Goal: Transaction & Acquisition: Purchase product/service

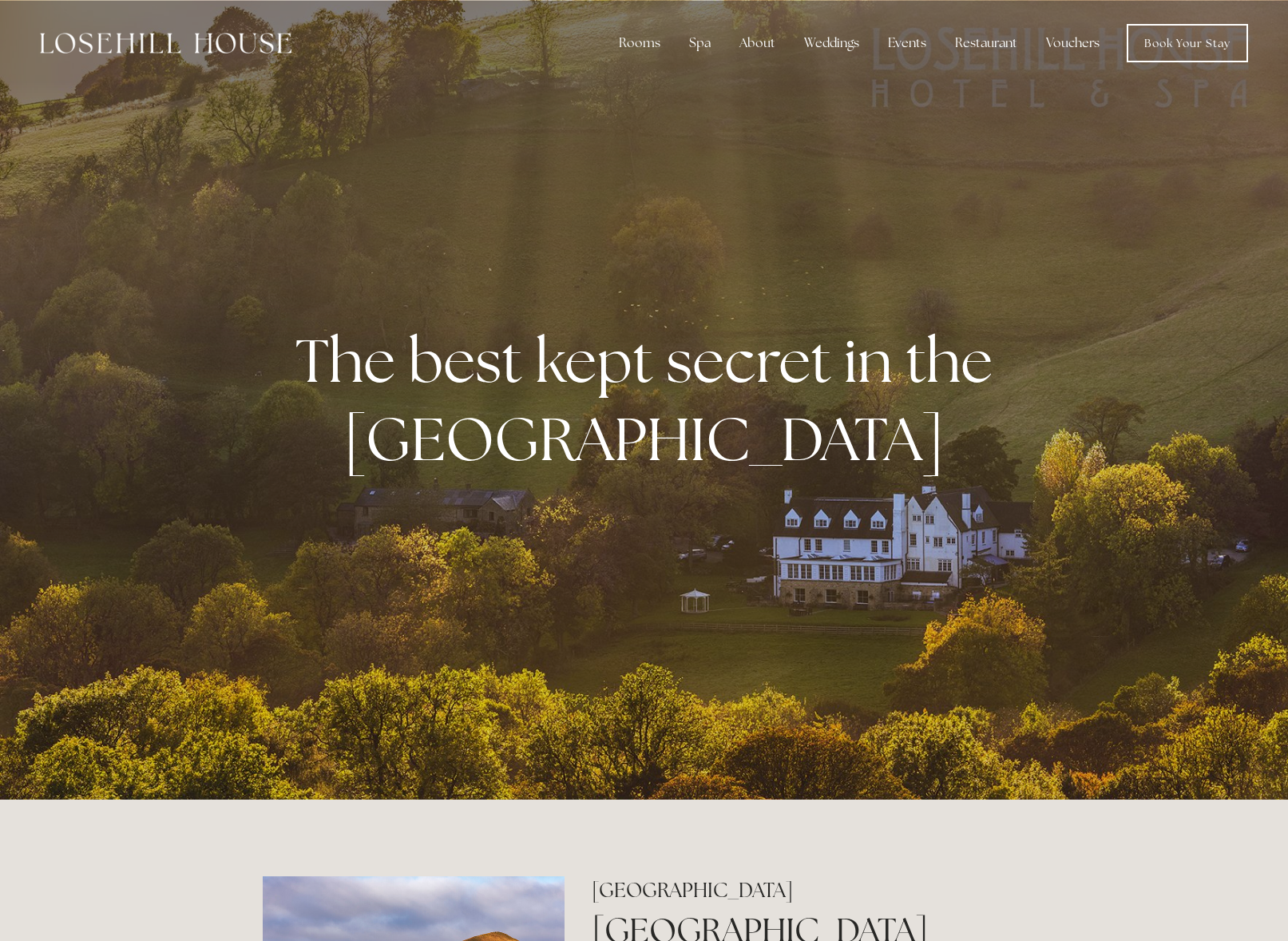
scroll to position [5, 0]
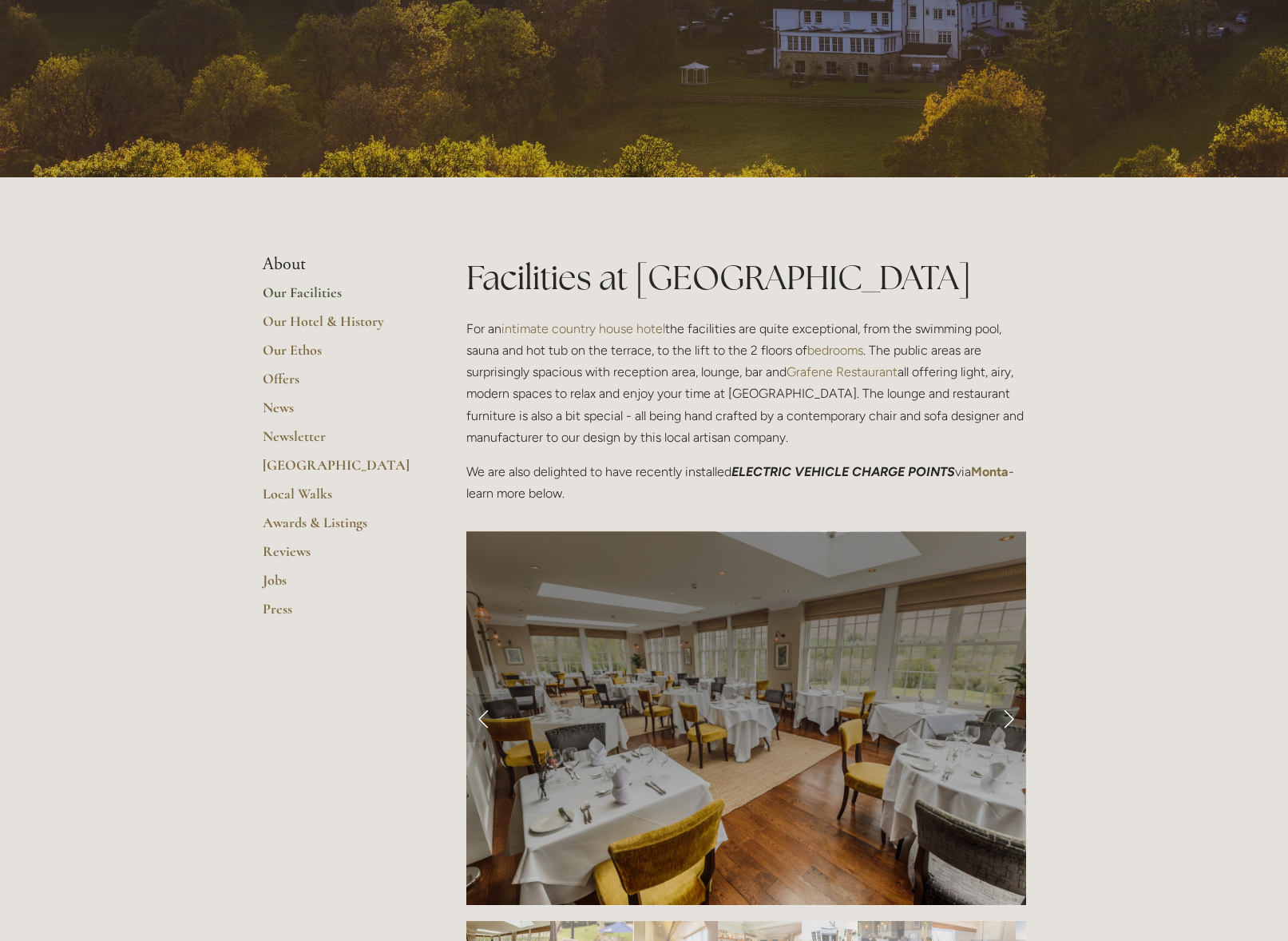
scroll to position [157, 0]
click at [294, 379] on link "Offers" at bounding box center [339, 385] width 153 height 29
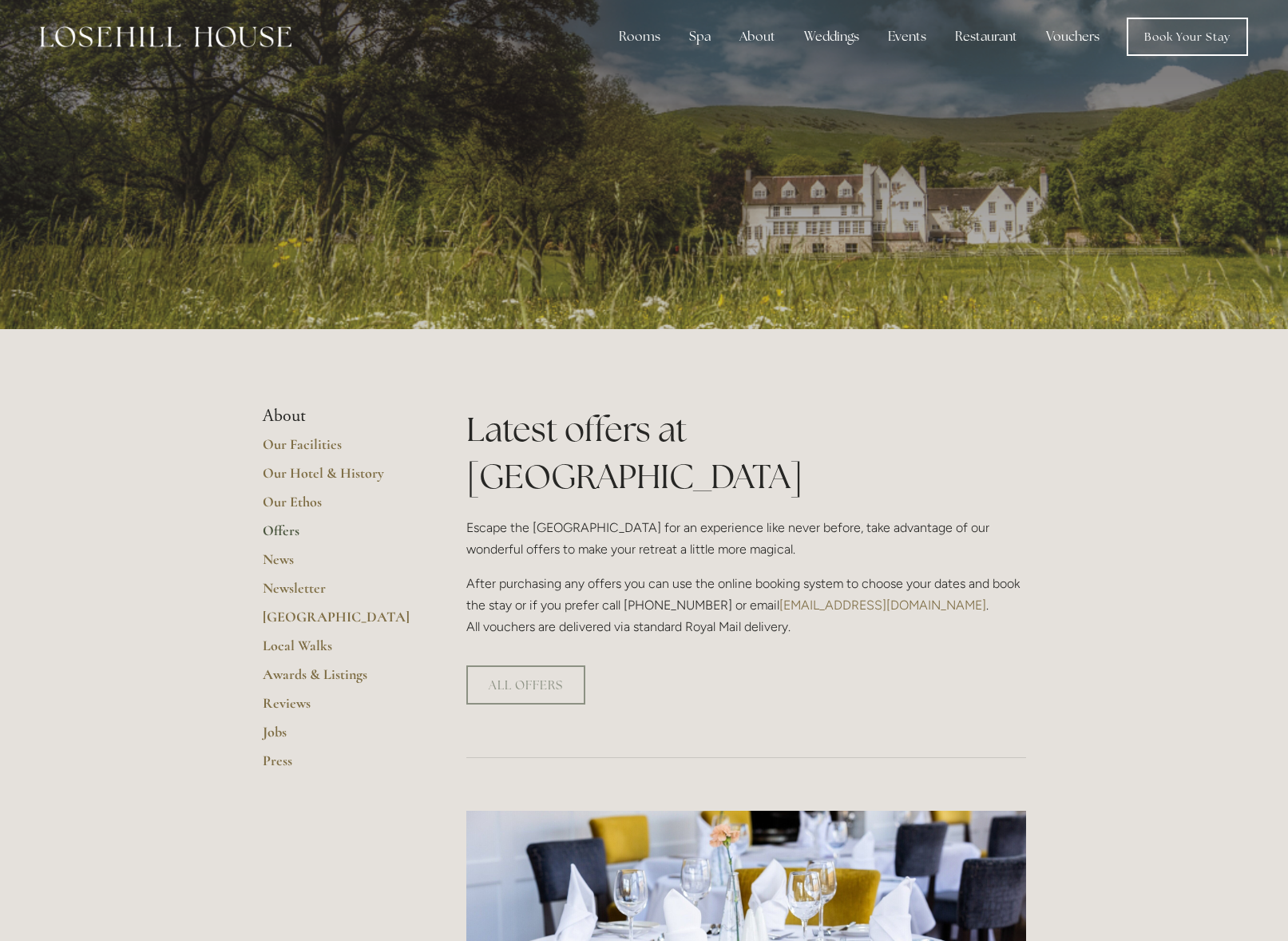
scroll to position [6, 0]
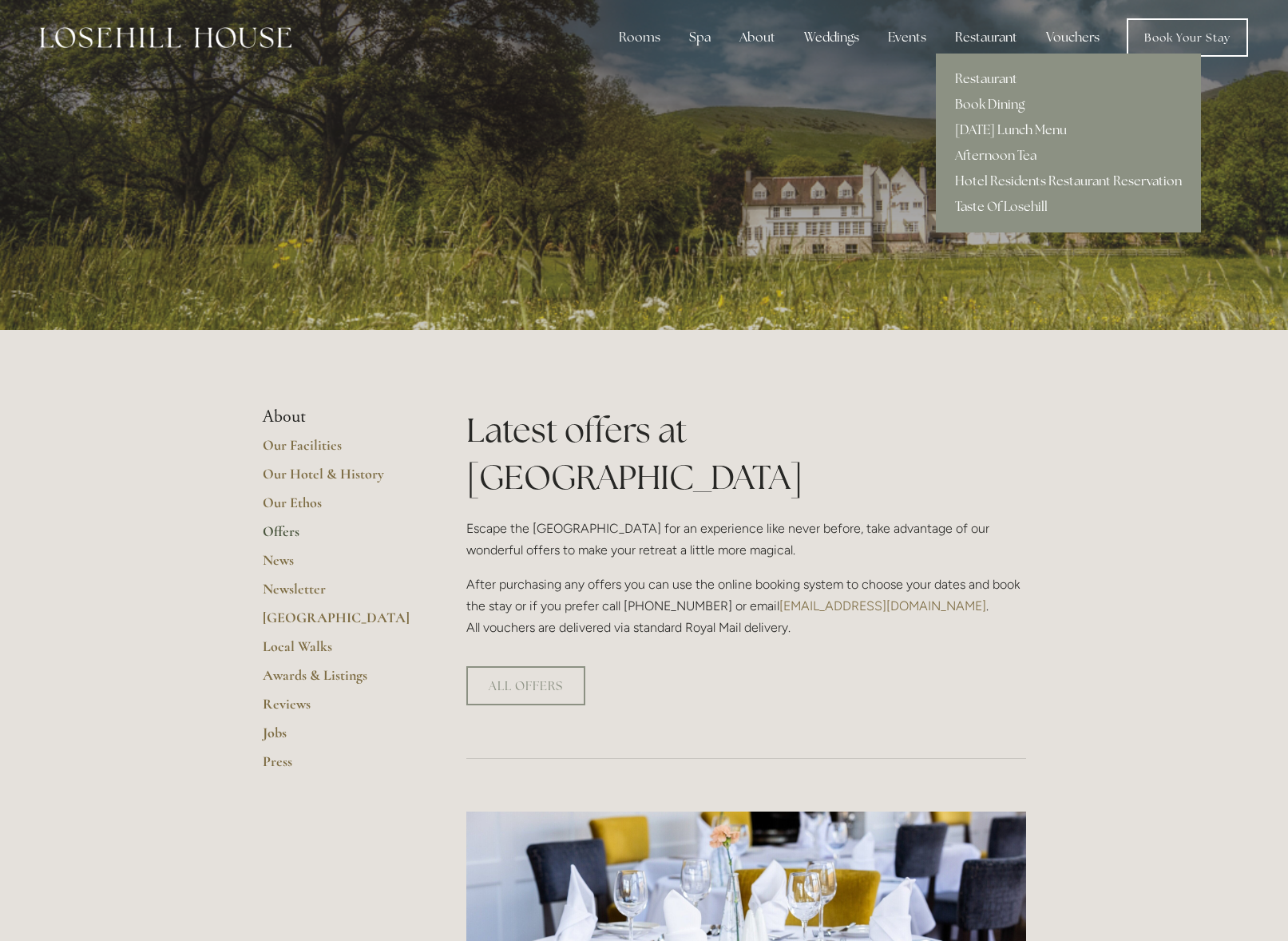
click at [966, 39] on div "Restaurant" at bounding box center [986, 37] width 88 height 32
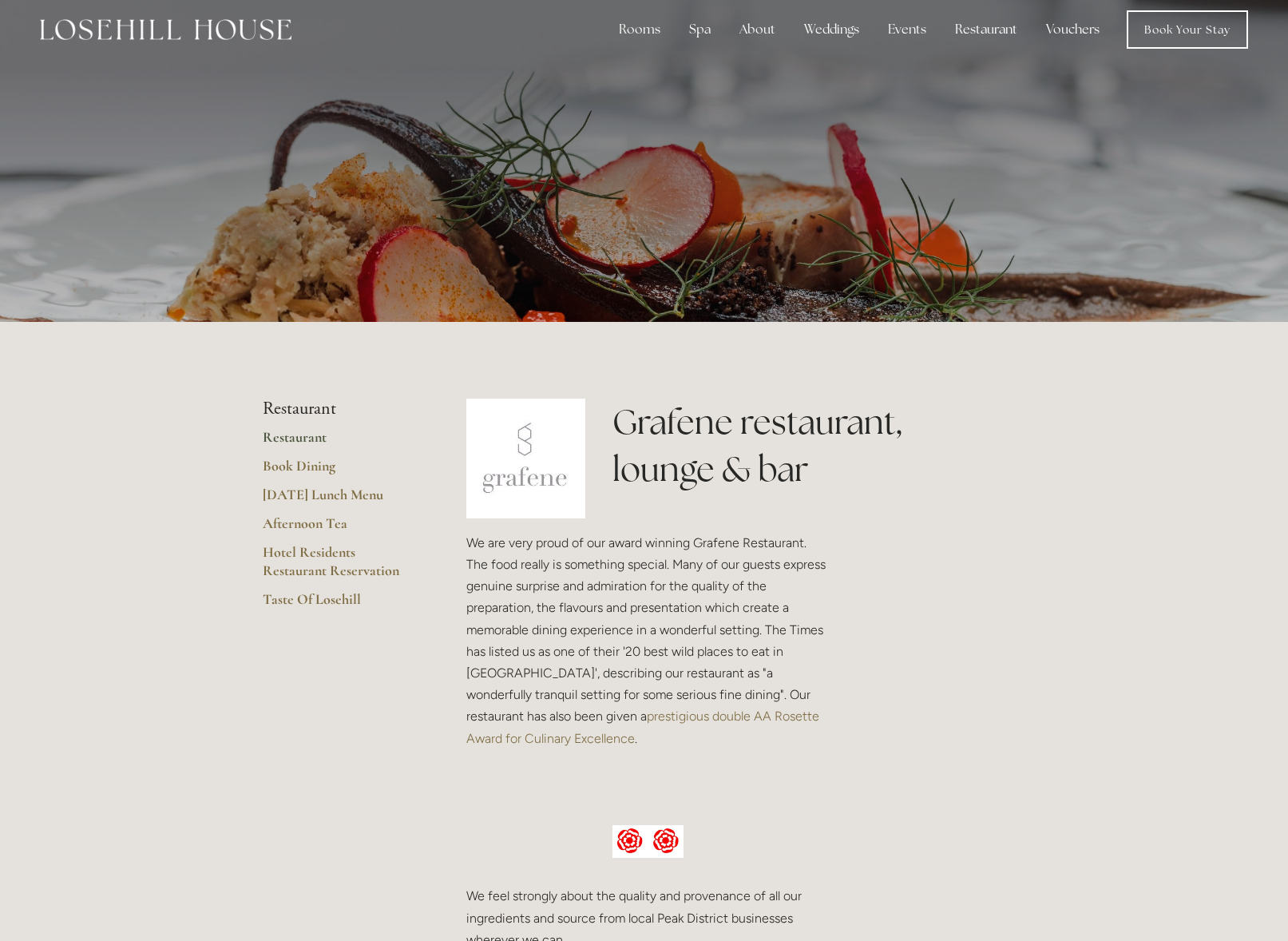
scroll to position [13, 0]
click at [311, 569] on link "Hotel Residents Restaurant Reservation" at bounding box center [339, 566] width 153 height 47
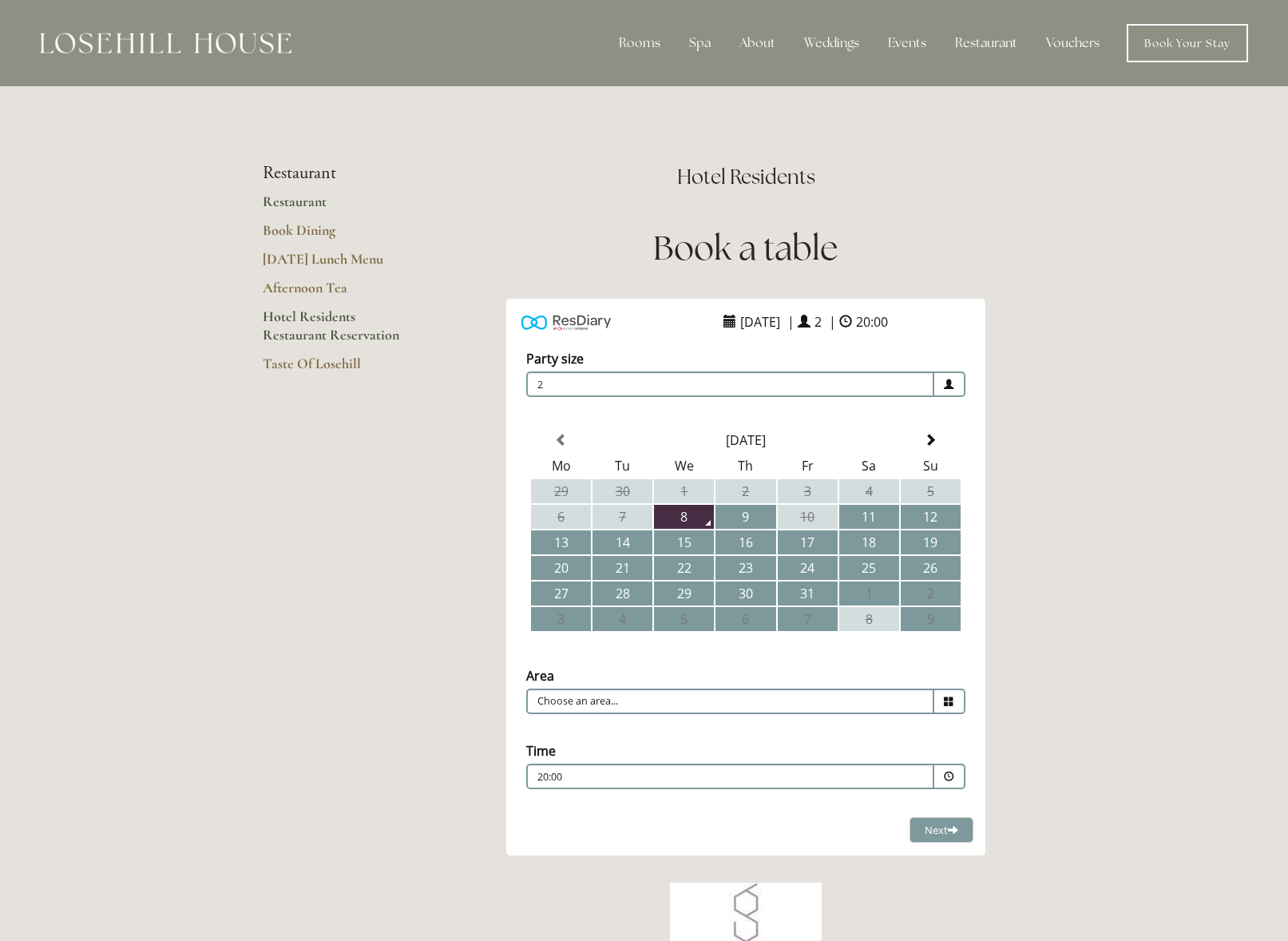
click at [302, 200] on link "Restaurant" at bounding box center [339, 207] width 153 height 29
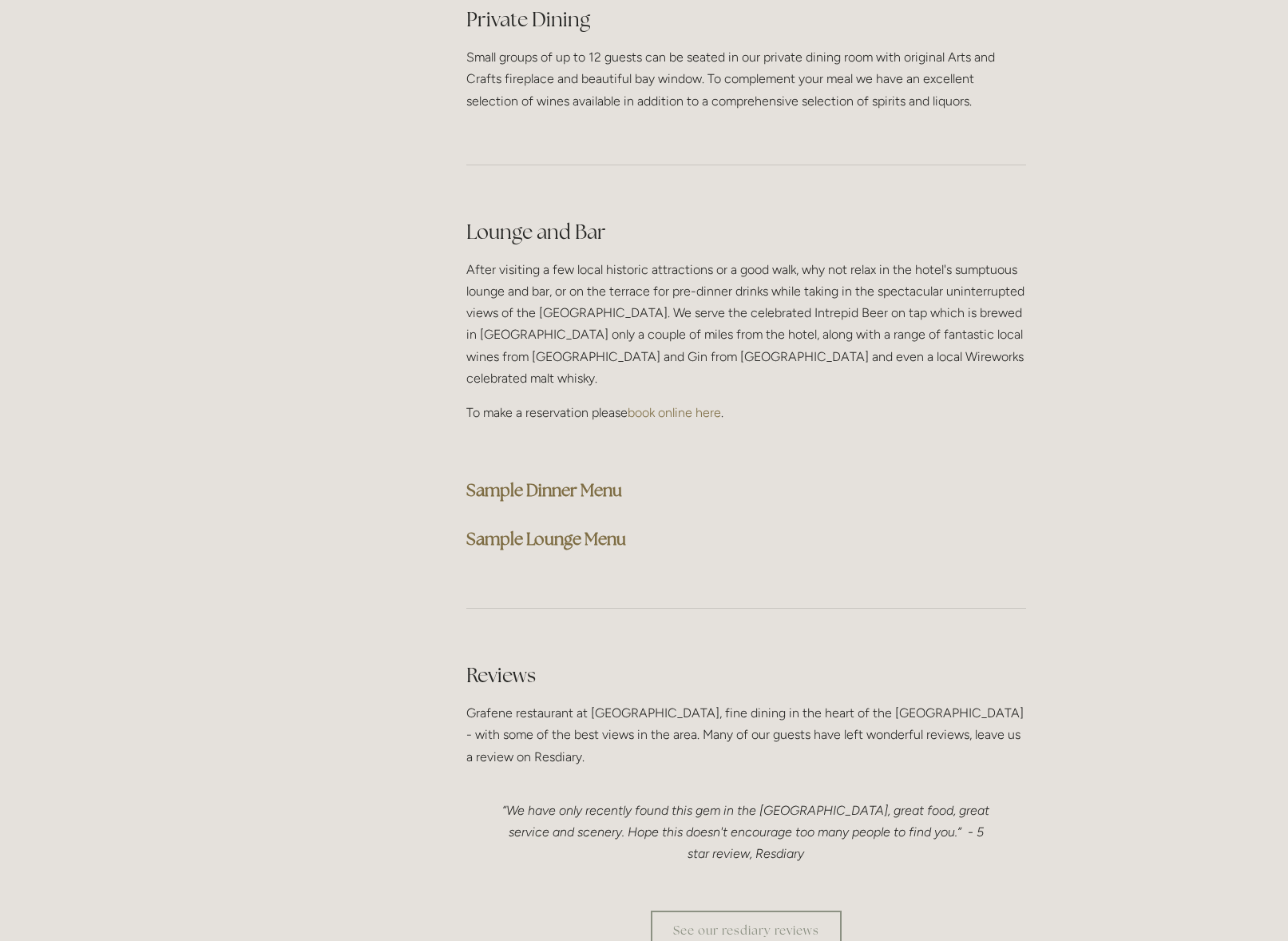
scroll to position [3916, 0]
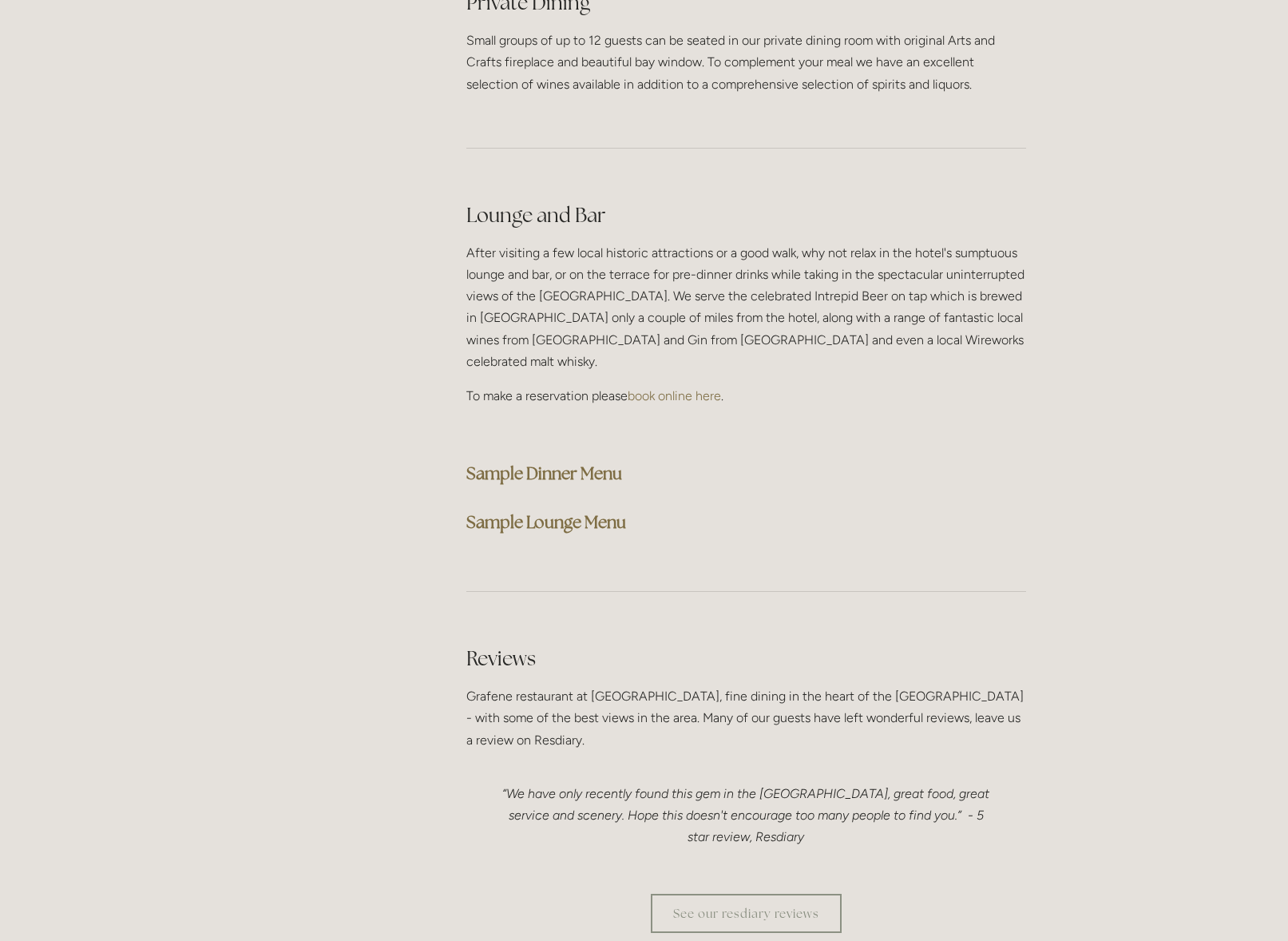
click at [564, 463] on strong "Sample Dinner Menu" at bounding box center [544, 473] width 156 height 21
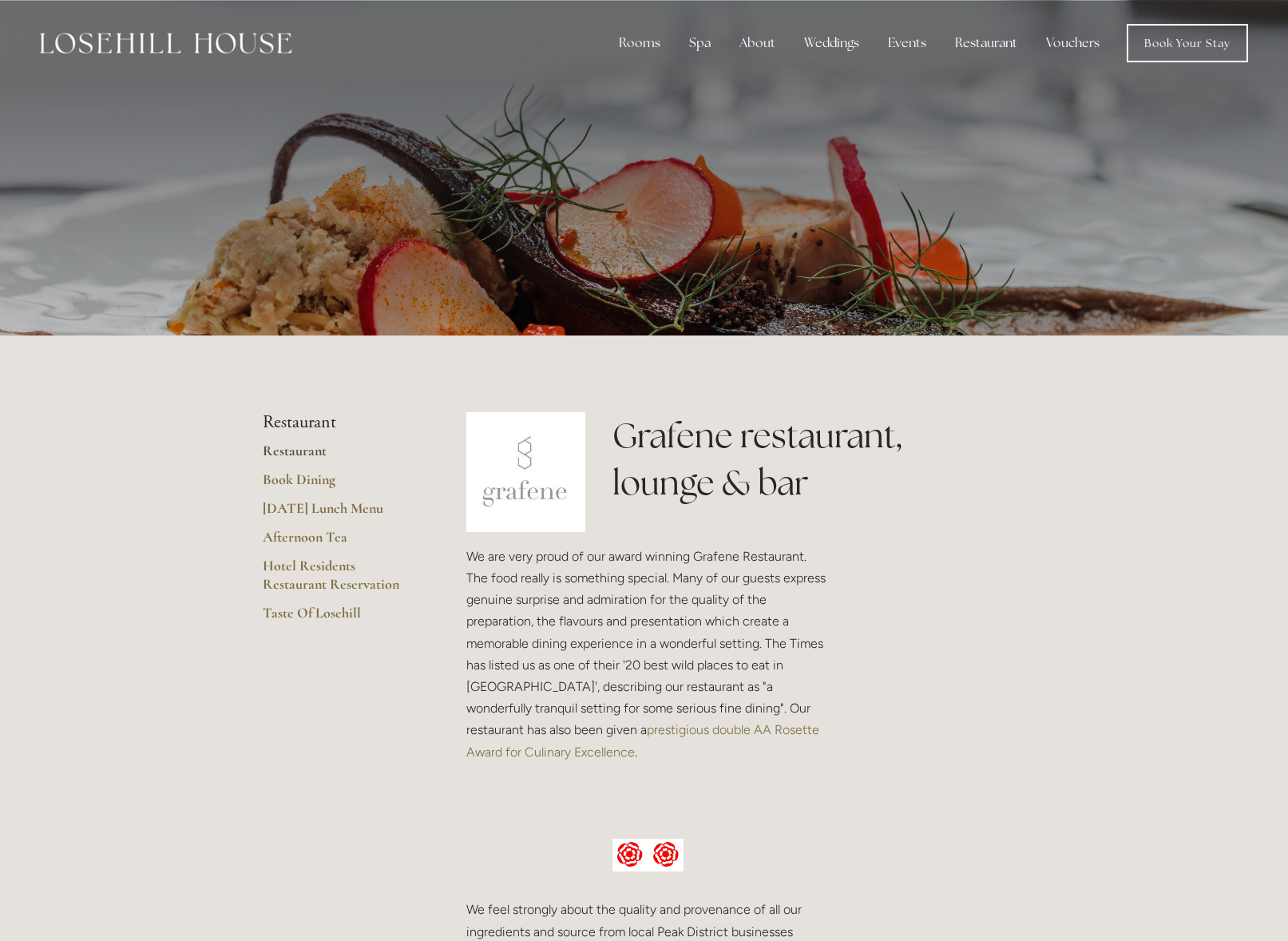
scroll to position [4, 0]
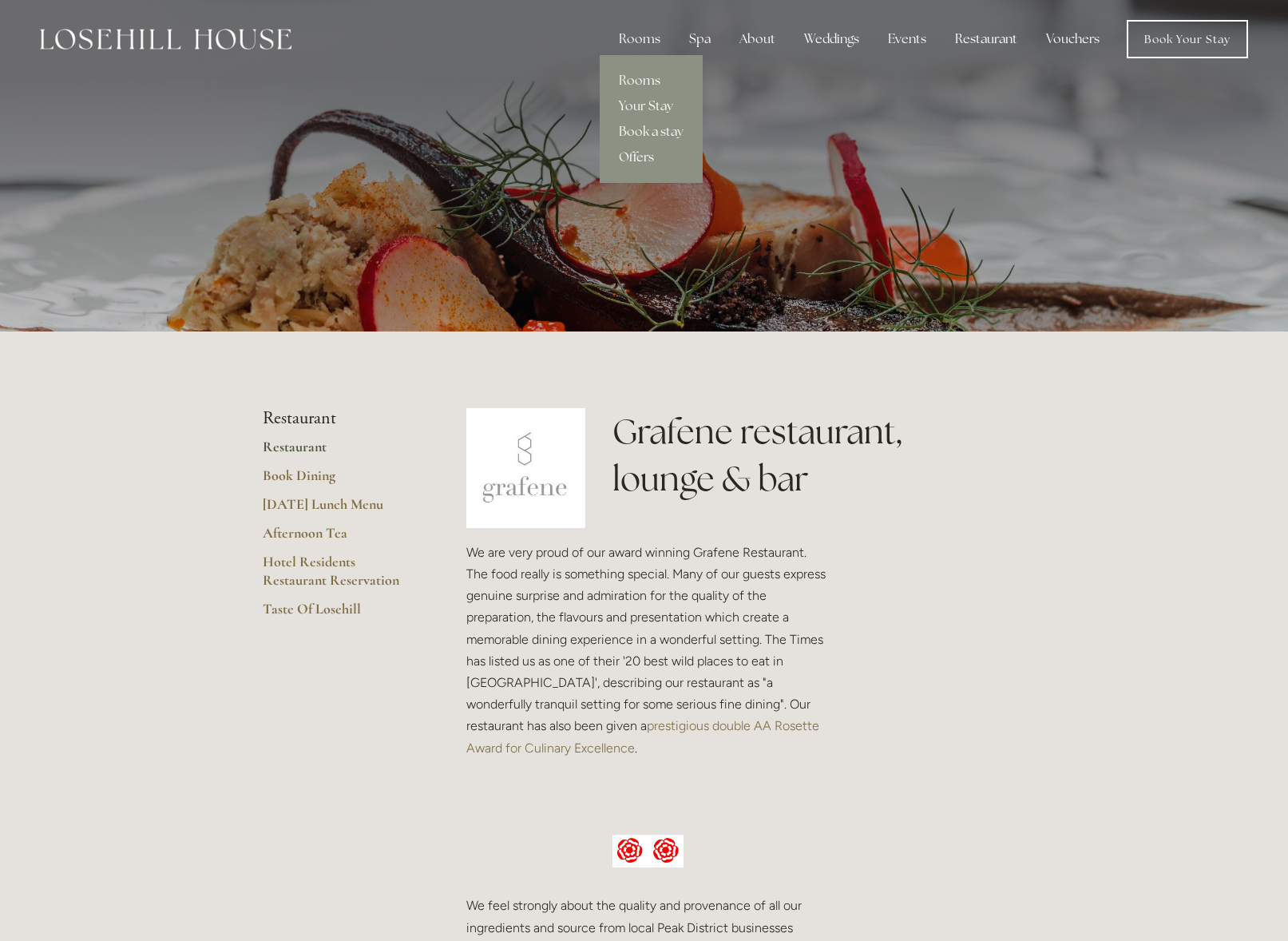
click at [644, 154] on link "Offers" at bounding box center [651, 157] width 103 height 26
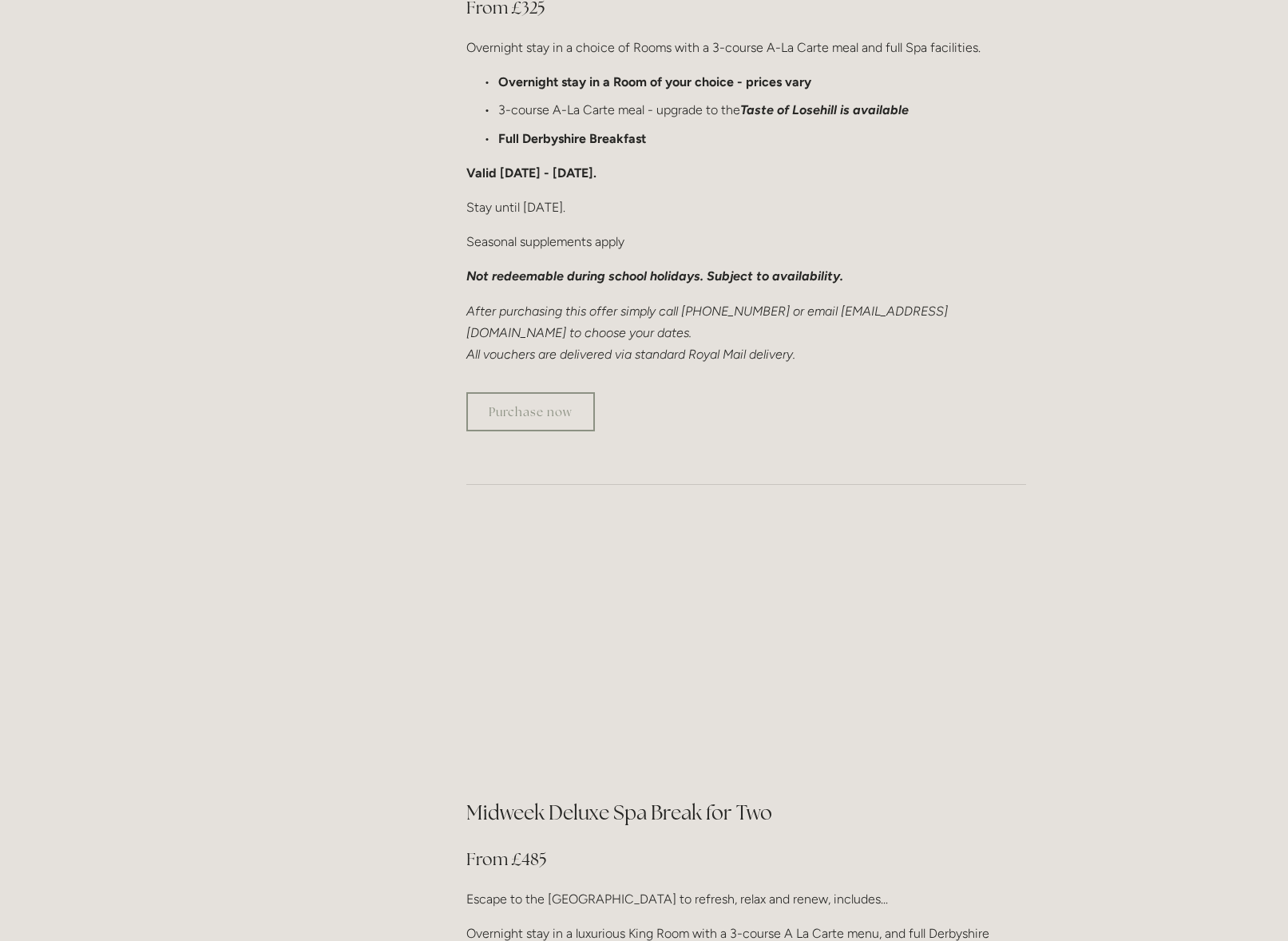
scroll to position [1141, 0]
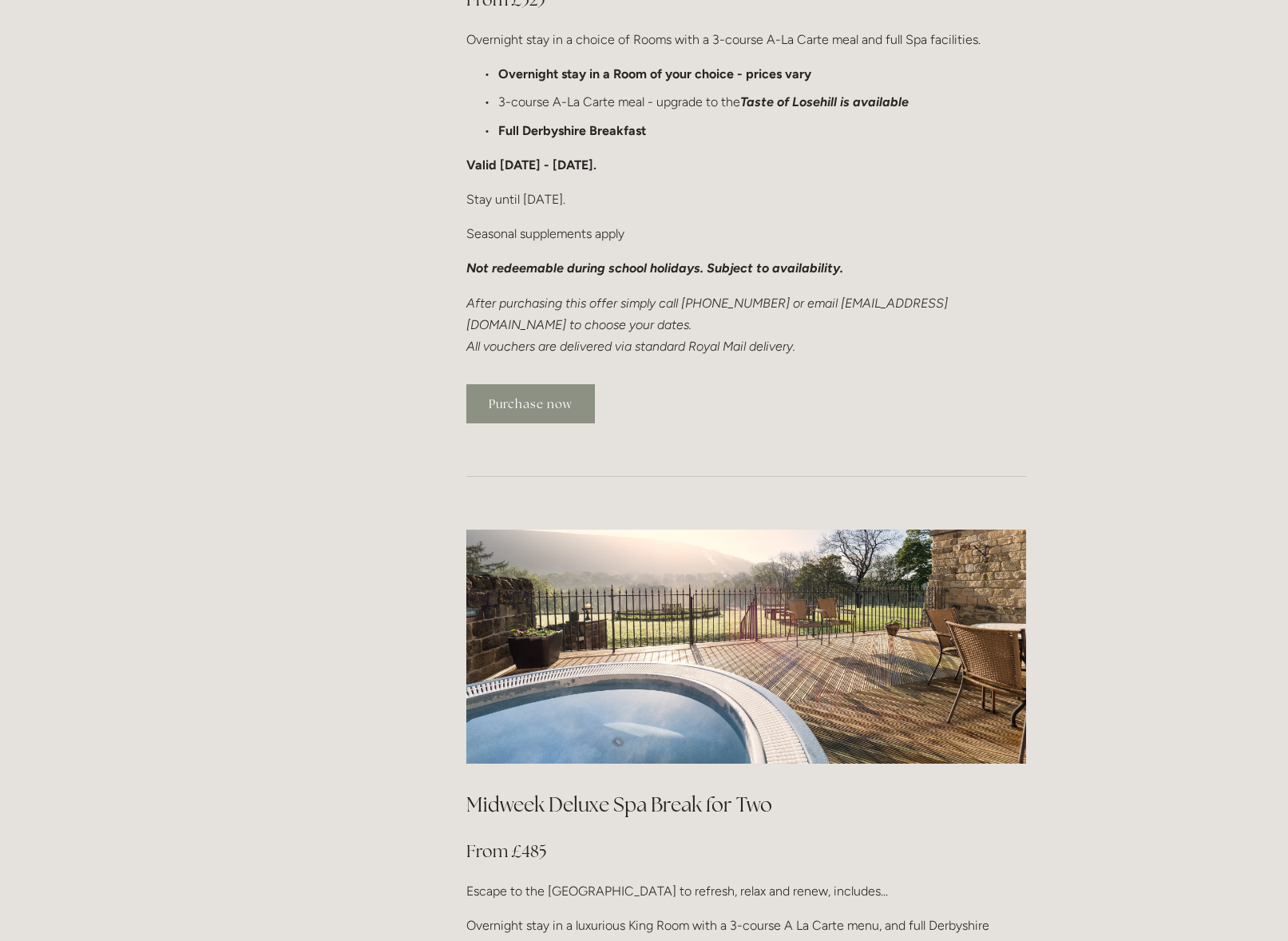
click at [573, 384] on link "Purchase now" at bounding box center [531, 403] width 129 height 39
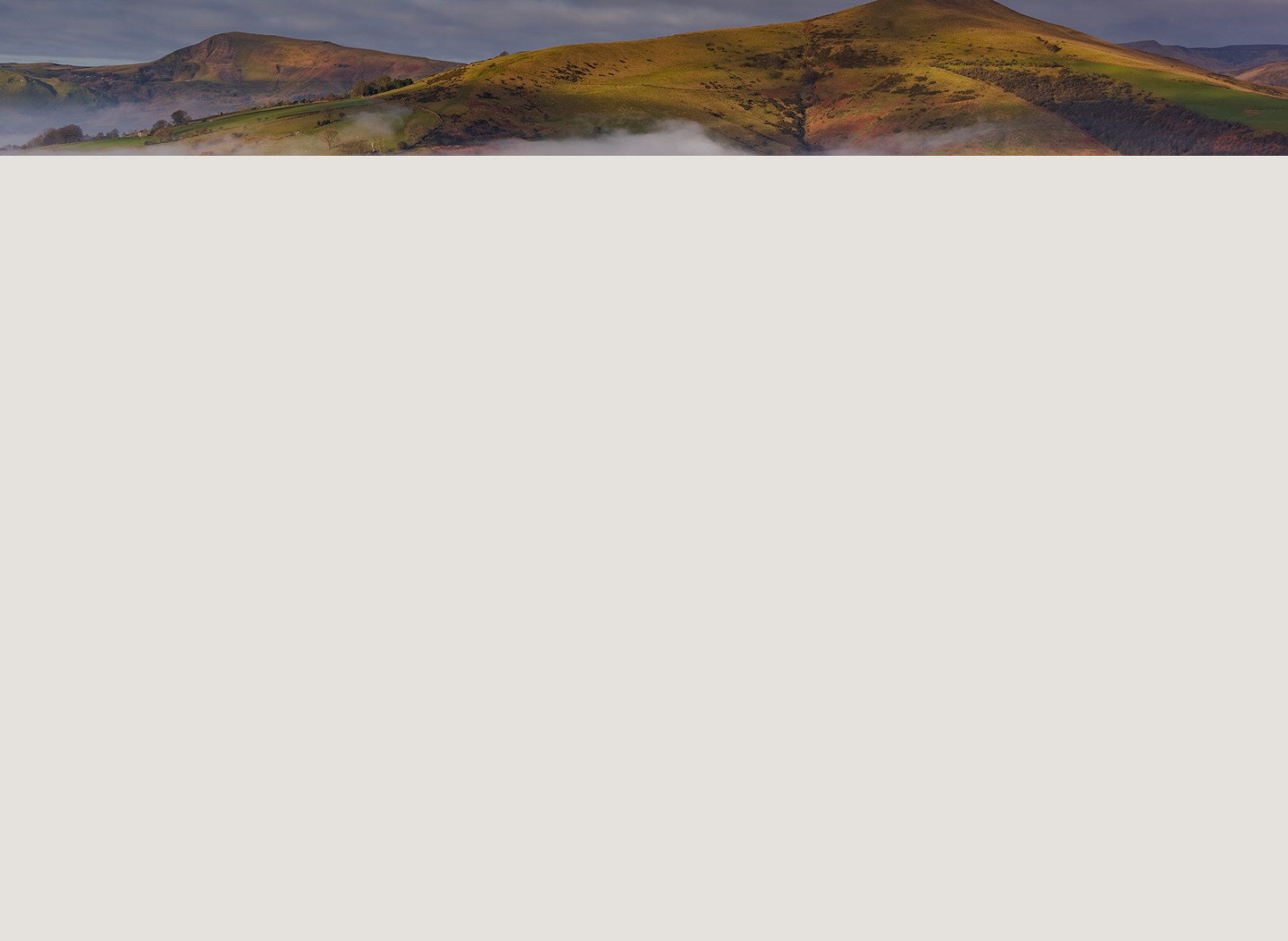
scroll to position [179, 0]
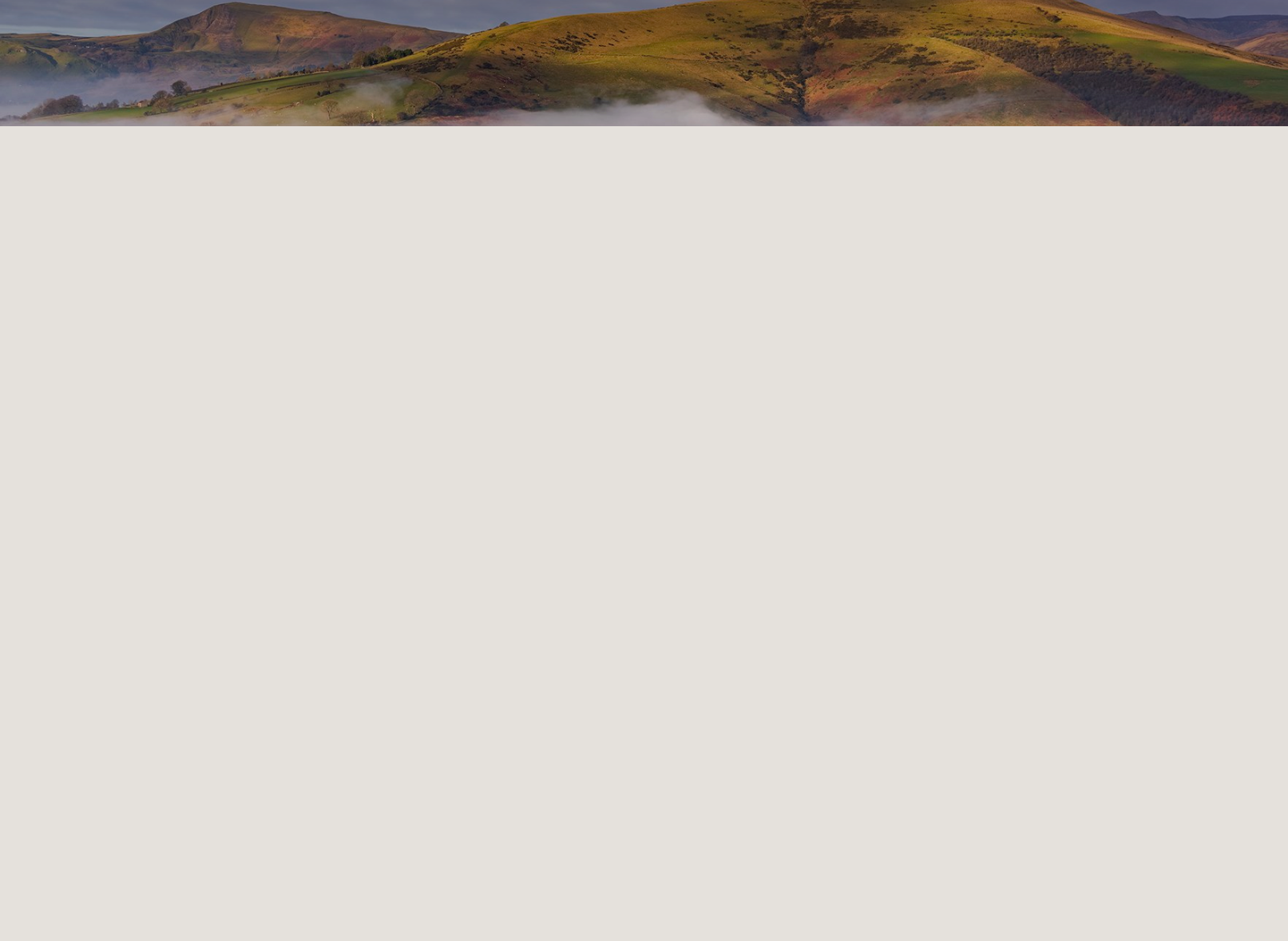
drag, startPoint x: 410, startPoint y: 193, endPoint x: 404, endPoint y: 186, distance: 9.2
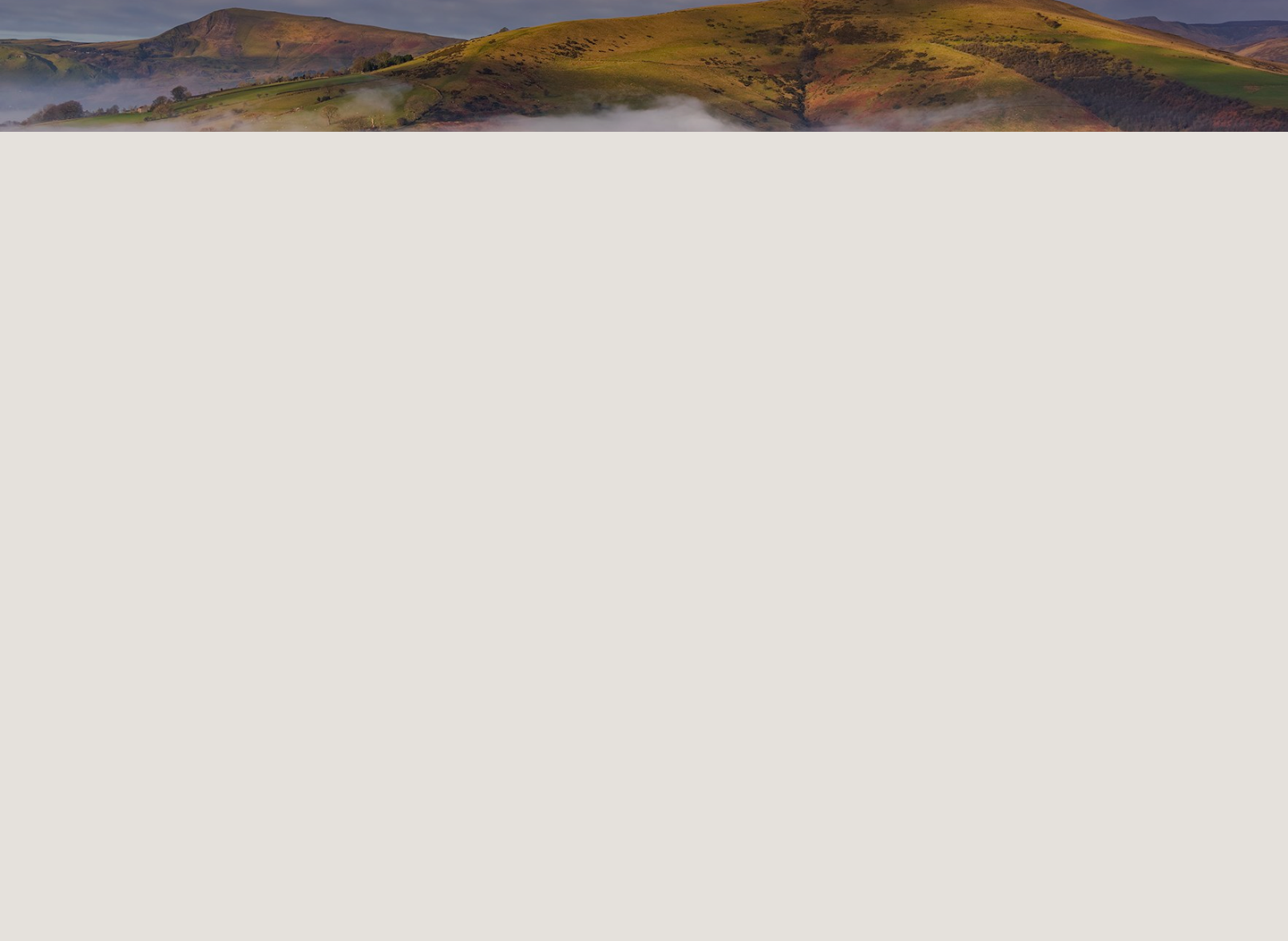
scroll to position [202, 0]
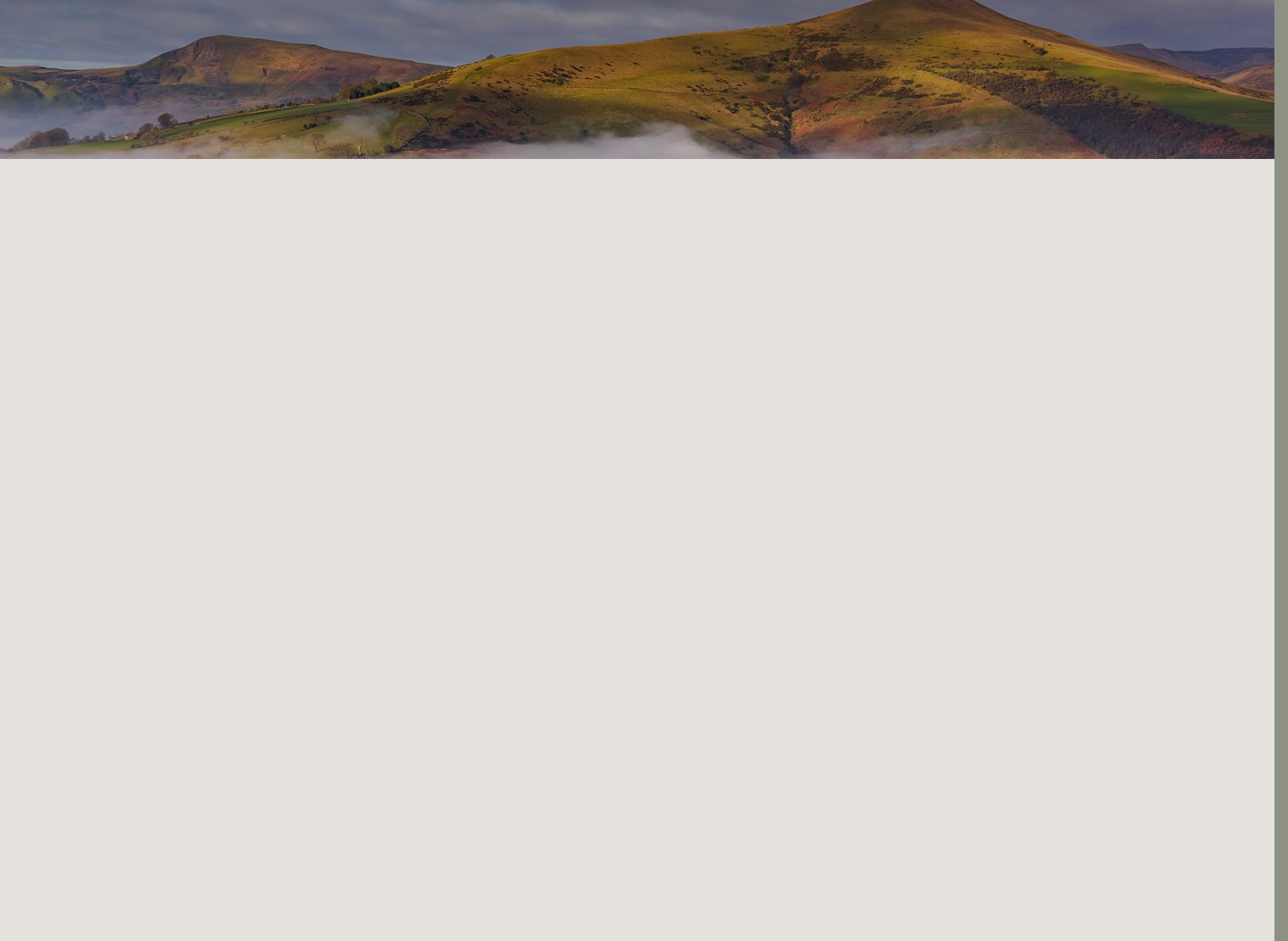
scroll to position [177, 12]
